Goal: Navigation & Orientation: Find specific page/section

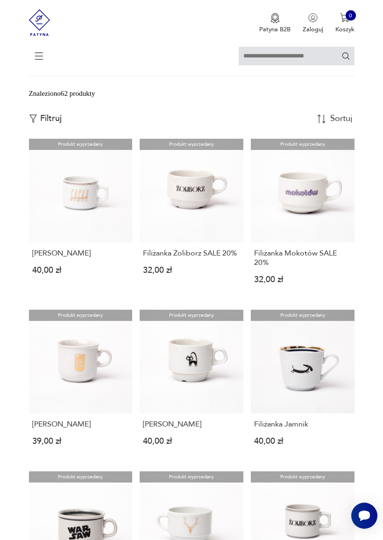
click at [40, 58] on icon at bounding box center [39, 56] width 33 height 33
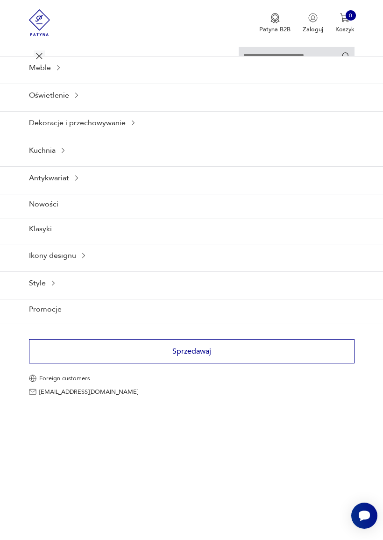
click at [68, 162] on div "Kuchnia" at bounding box center [191, 150] width 383 height 23
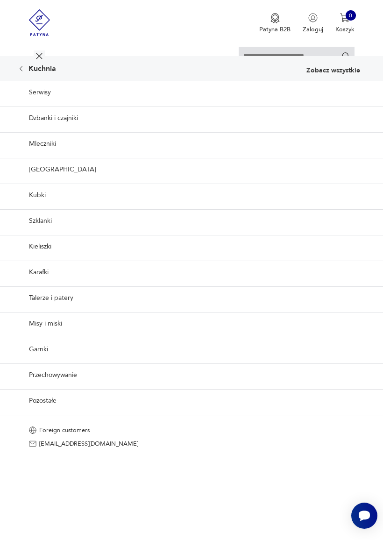
click at [46, 181] on link "[GEOGRAPHIC_DATA]" at bounding box center [191, 169] width 383 height 23
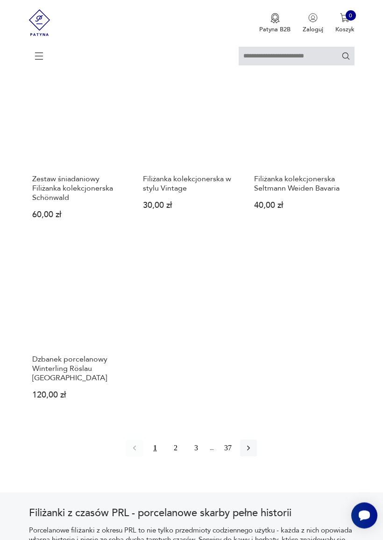
scroll to position [1108, 0]
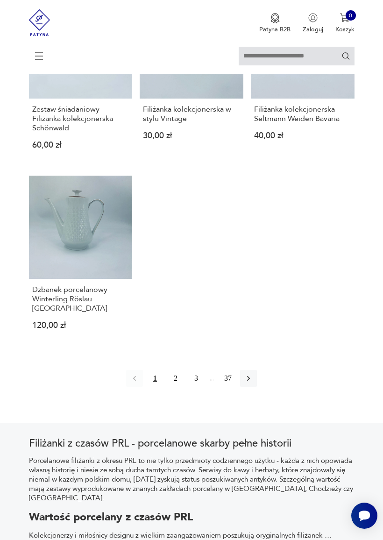
click at [171, 387] on button "2" at bounding box center [175, 378] width 17 height 17
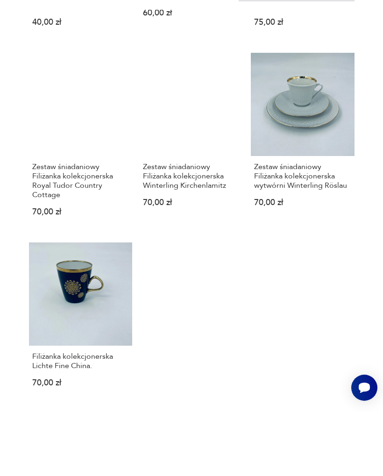
scroll to position [1117, 0]
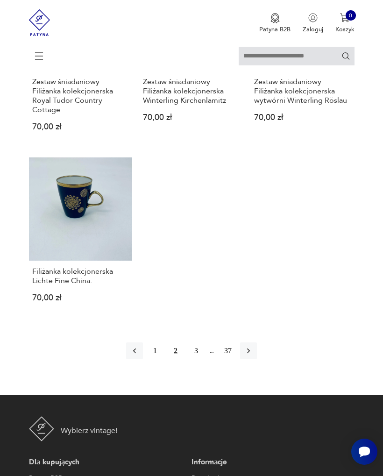
click at [182, 359] on button "2" at bounding box center [175, 350] width 17 height 17
click at [198, 359] on button "3" at bounding box center [196, 350] width 17 height 17
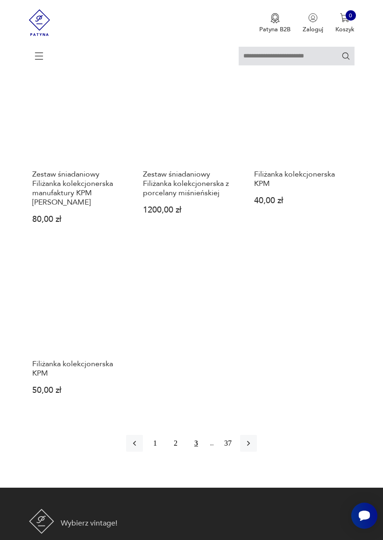
scroll to position [1097, 0]
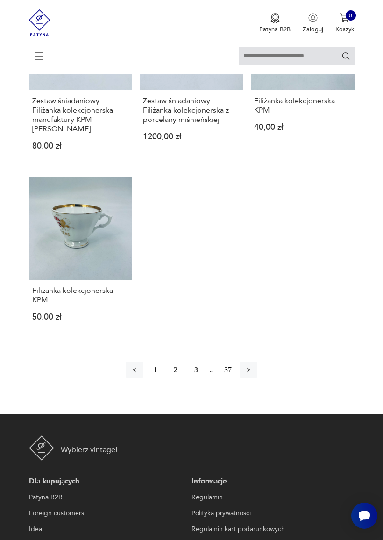
click at [253, 375] on icon "button" at bounding box center [248, 369] width 9 height 9
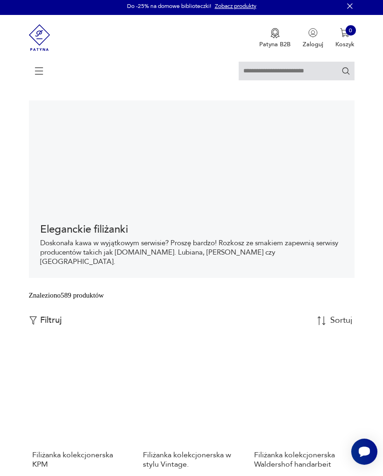
scroll to position [3, 0]
